Goal: Information Seeking & Learning: Learn about a topic

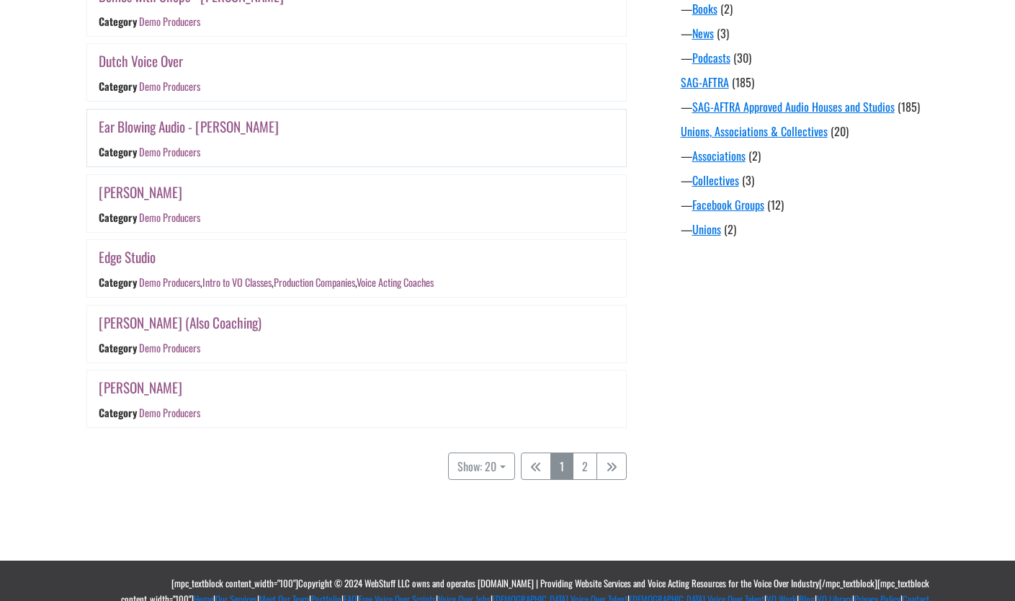
scroll to position [1215, 0]
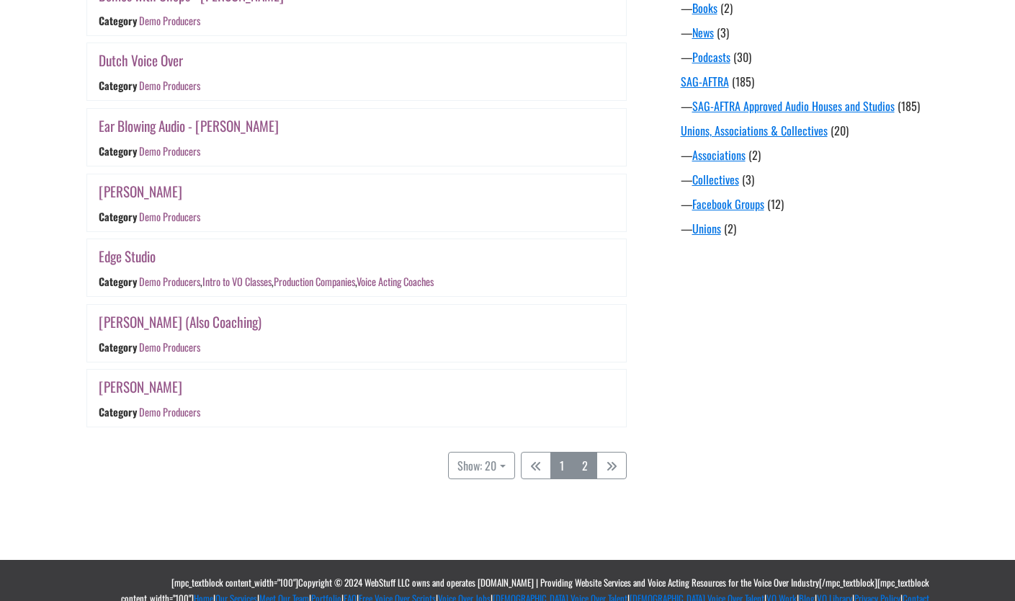
click at [583, 473] on link "2" at bounding box center [585, 465] width 24 height 27
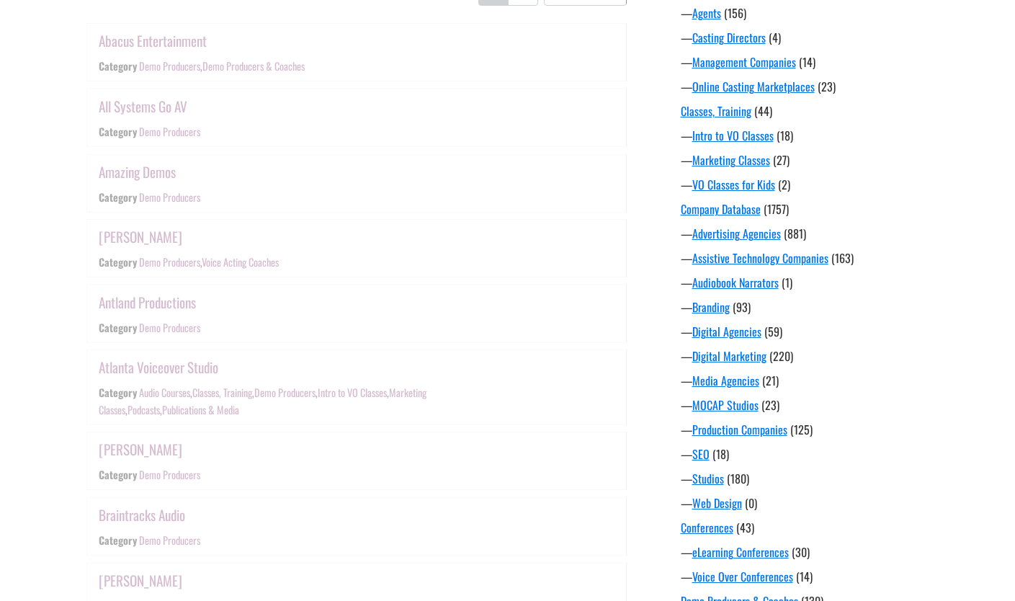
scroll to position [282, 0]
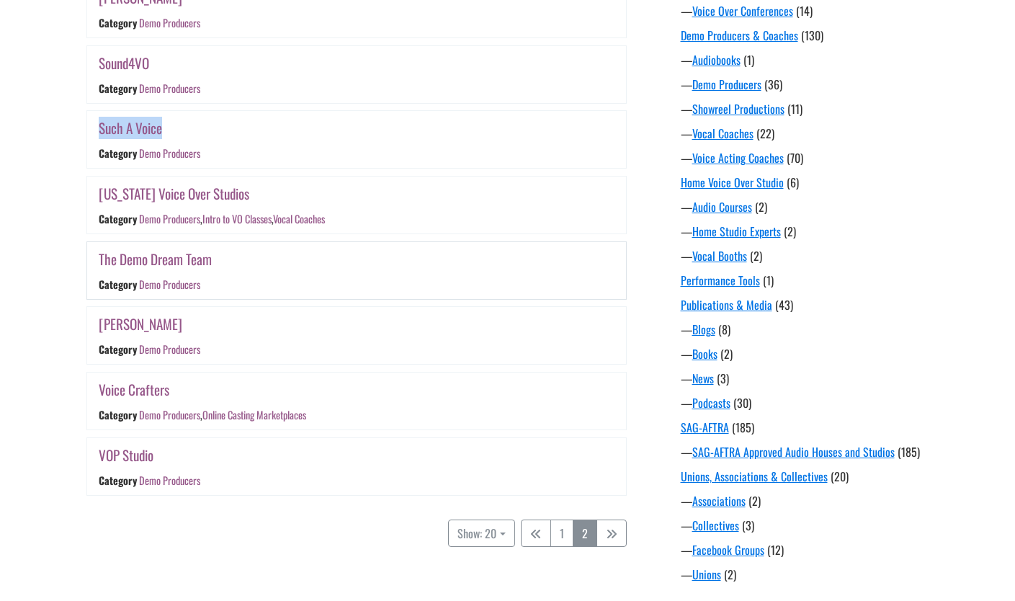
scroll to position [874, 0]
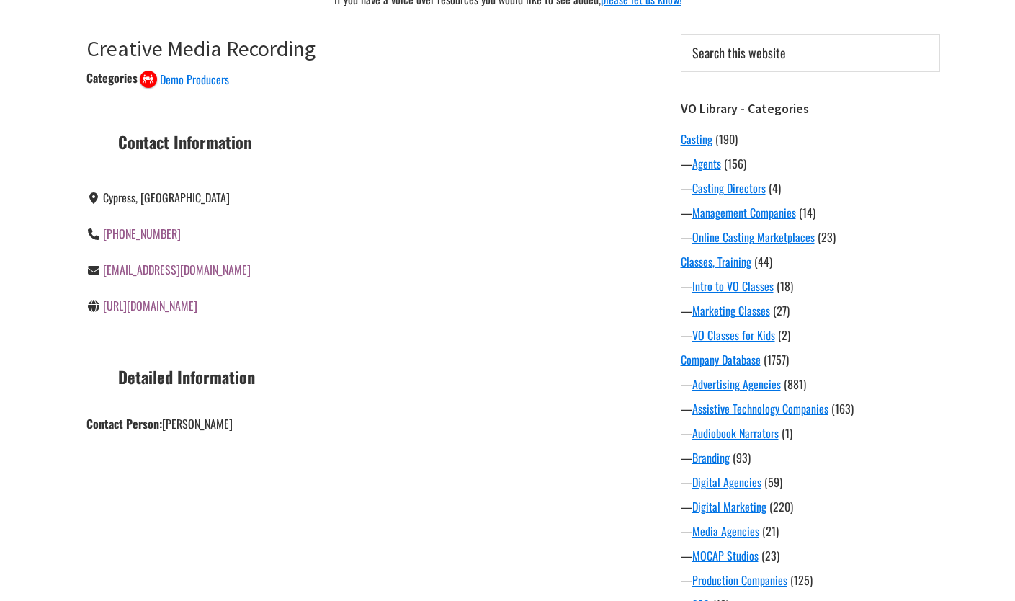
scroll to position [30, 0]
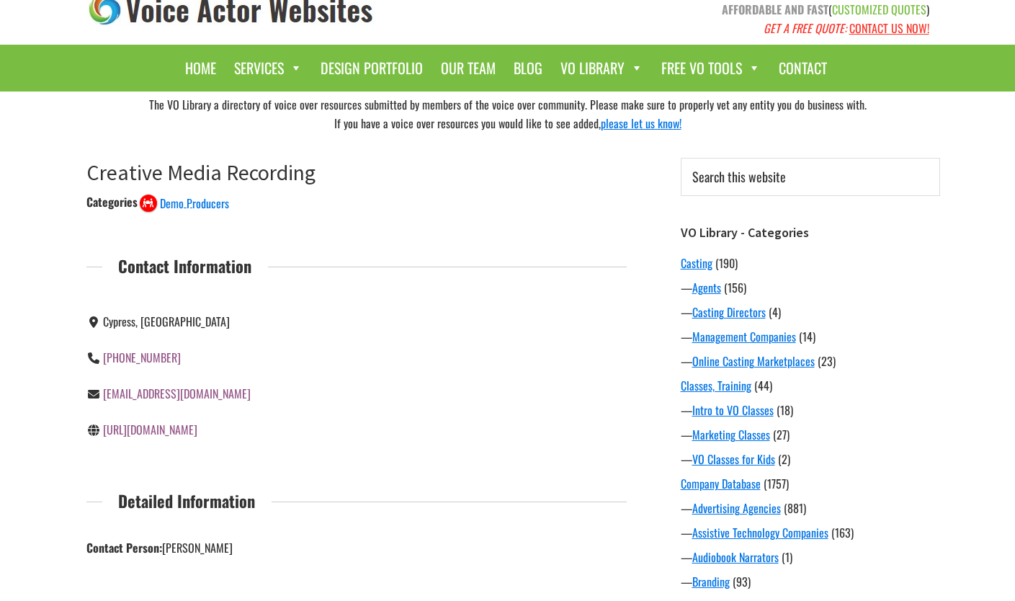
click at [197, 429] on link "http://creativemediarecording.com/" at bounding box center [150, 429] width 94 height 17
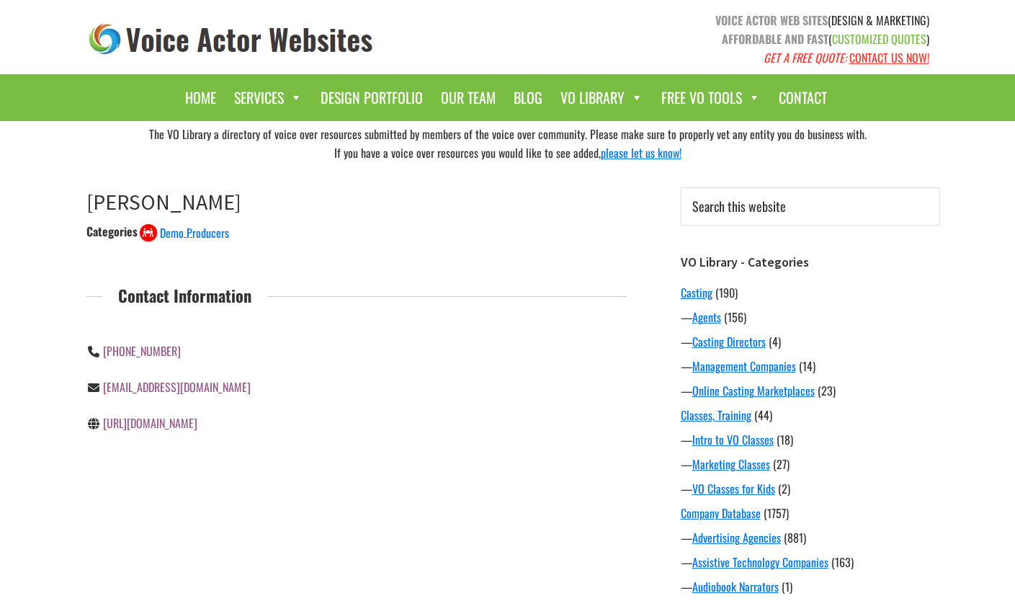
click at [197, 422] on link "https://www.davidrosenthalonline.com/" at bounding box center [150, 422] width 94 height 17
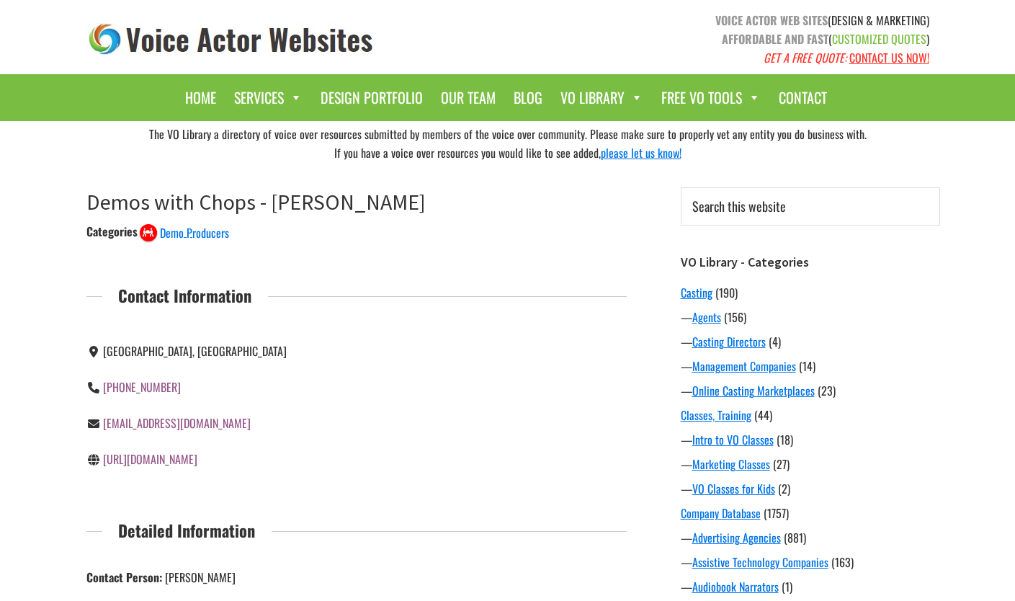
click at [182, 458] on link "[URL][DOMAIN_NAME]" at bounding box center [150, 458] width 94 height 17
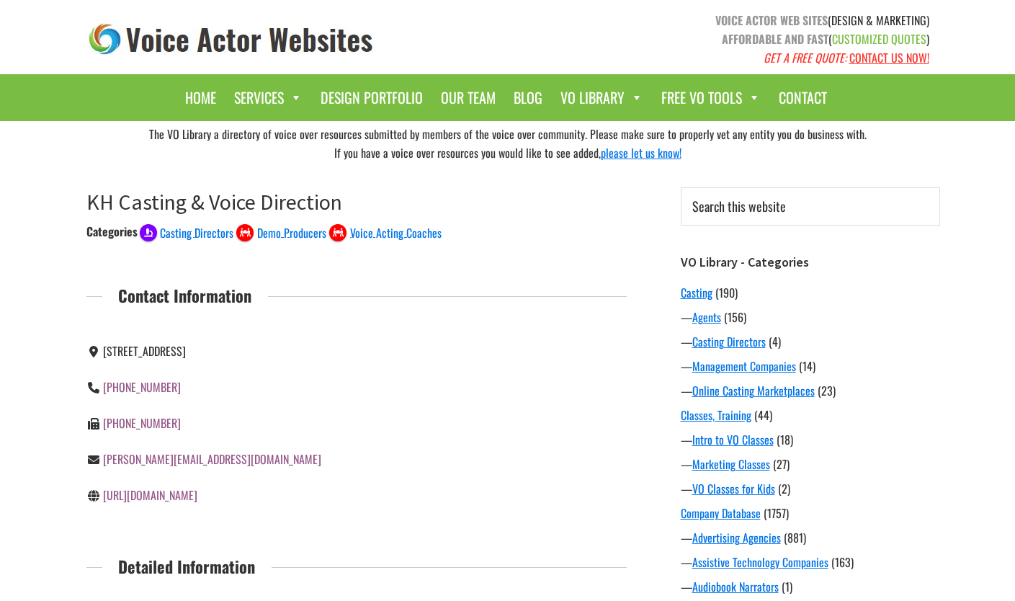
click at [144, 489] on link "https://www.khcasting.com/" at bounding box center [150, 494] width 94 height 17
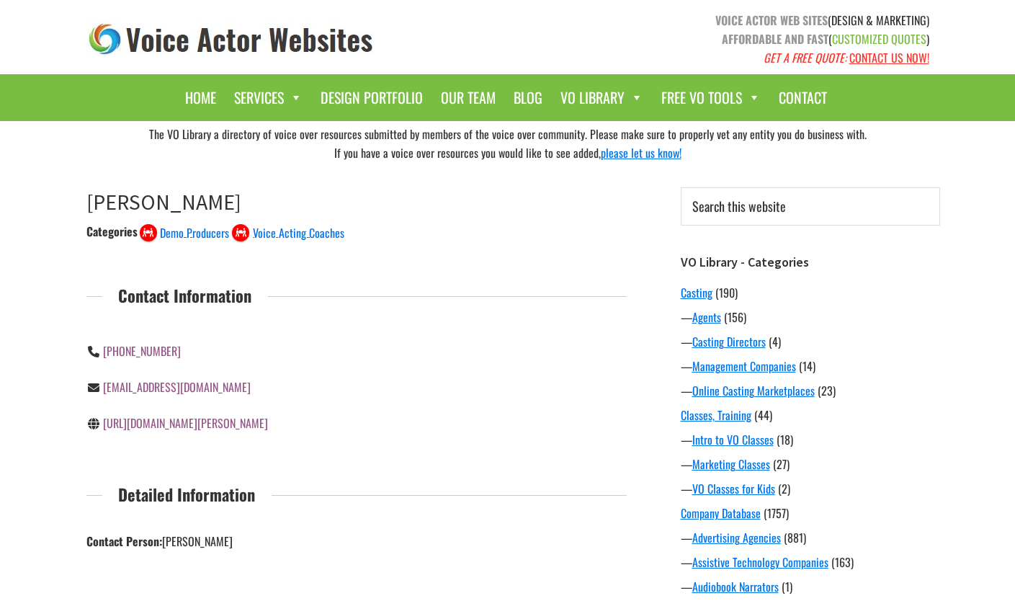
click at [204, 419] on link "[URL][DOMAIN_NAME][PERSON_NAME]" at bounding box center [185, 422] width 165 height 17
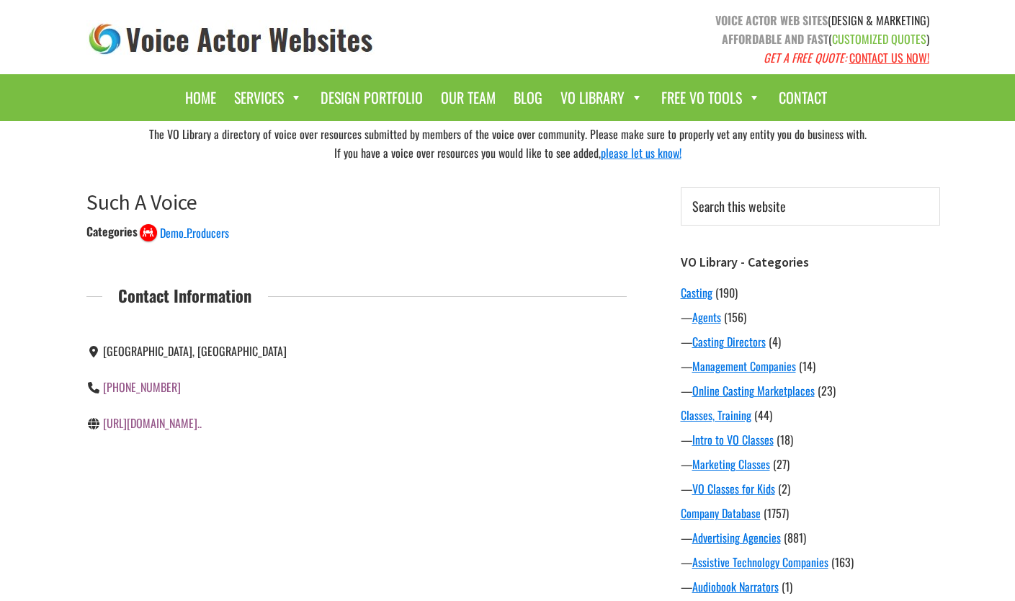
click at [194, 426] on link "[URL][DOMAIN_NAME].." at bounding box center [152, 422] width 99 height 17
